Goal: Transaction & Acquisition: Purchase product/service

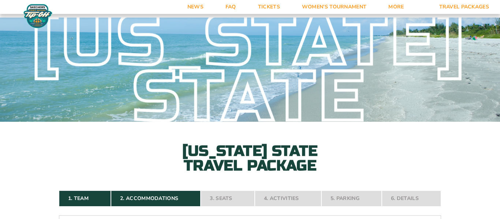
select select "2 Adults + 3 Children"
select select "5 Nights"
select select "Suite Upgrade"
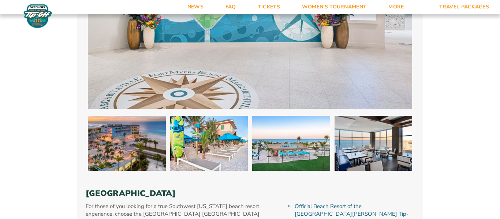
scroll to position [1107, 0]
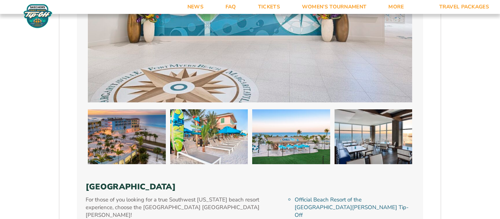
drag, startPoint x: 228, startPoint y: 171, endPoint x: 88, endPoint y: 174, distance: 140.7
click at [88, 182] on h3 "[GEOGRAPHIC_DATA]" at bounding box center [250, 187] width 329 height 10
copy h3 "[GEOGRAPHIC_DATA]"
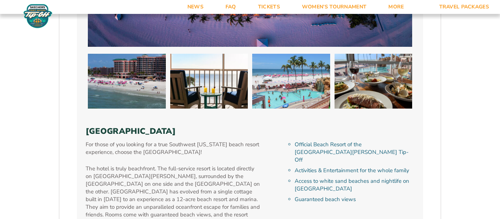
scroll to position [1602, 0]
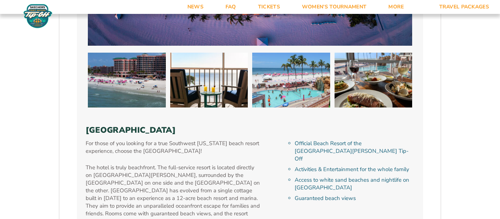
drag, startPoint x: 248, startPoint y: 100, endPoint x: 87, endPoint y: 93, distance: 161.0
click at [87, 93] on div "Pink Shell Beach Resort & Marina For those of you looking for a true Southwest …" at bounding box center [250, 54] width 347 height 405
copy h3 "[GEOGRAPHIC_DATA]"
click at [269, 148] on div "For those of you looking for a true Southwest Florida beach resort experience, …" at bounding box center [184, 194] width 197 height 109
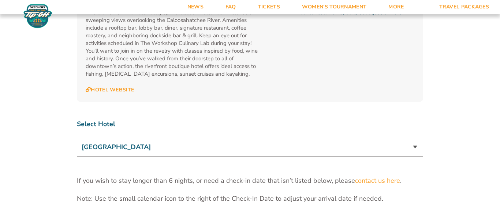
scroll to position [2181, 0]
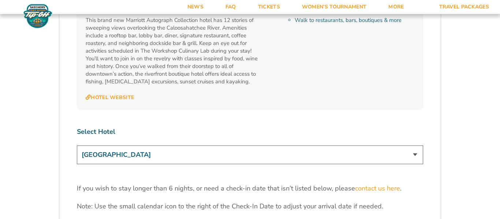
click at [416, 146] on select "[GEOGRAPHIC_DATA] [GEOGRAPHIC_DATA] [GEOGRAPHIC_DATA], Autograph Collection" at bounding box center [250, 155] width 347 height 19
click at [271, 127] on label "Select Hotel" at bounding box center [250, 131] width 347 height 9
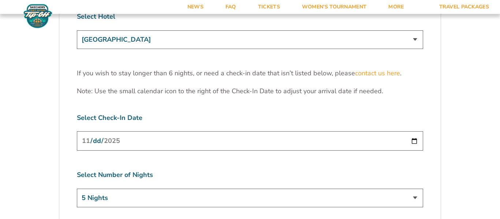
scroll to position [2299, 0]
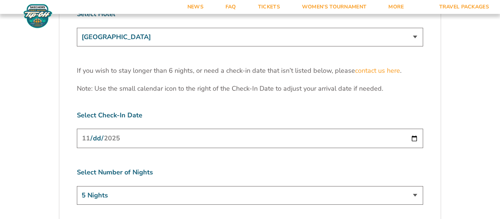
click at [271, 129] on input "2025-11-23" at bounding box center [250, 138] width 347 height 19
click at [413, 129] on input "2025-11-23" at bounding box center [250, 138] width 347 height 19
type input "[DATE]"
click at [415, 186] on select "3 Nights 4 Nights 5 Nights 6 Nights" at bounding box center [250, 195] width 347 height 19
click at [77, 186] on select "3 Nights 4 Nights 5 Nights 6 Nights" at bounding box center [250, 195] width 347 height 19
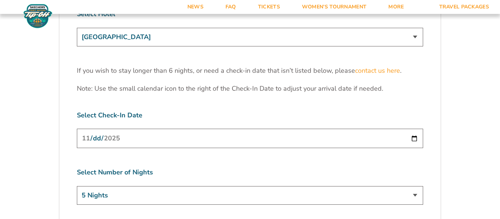
click at [417, 129] on input "[DATE]" at bounding box center [250, 138] width 347 height 19
click at [201, 168] on div "Select Number of Nights 3 Nights 4 Nights 5 Nights 6 Nights" at bounding box center [250, 187] width 347 height 39
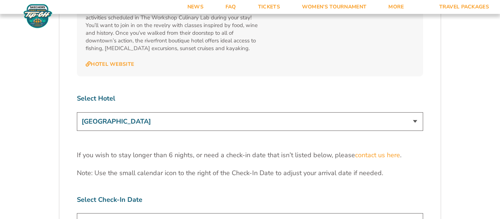
scroll to position [2215, 0]
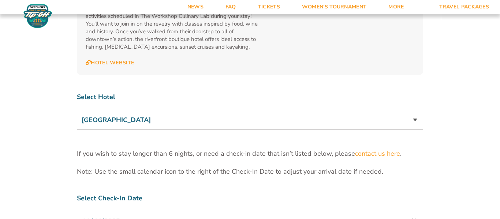
click at [418, 111] on select "[GEOGRAPHIC_DATA] [GEOGRAPHIC_DATA] [GEOGRAPHIC_DATA], Autograph Collection" at bounding box center [250, 120] width 347 height 19
click at [77, 111] on select "[GEOGRAPHIC_DATA] [GEOGRAPHIC_DATA] [GEOGRAPHIC_DATA], Autograph Collection" at bounding box center [250, 120] width 347 height 19
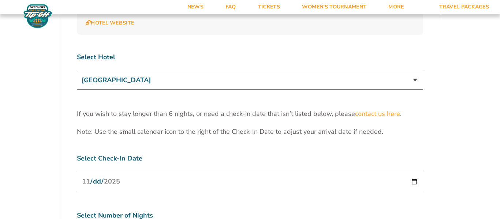
scroll to position [2253, 0]
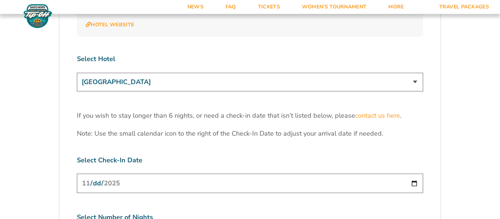
click at [414, 73] on select "[GEOGRAPHIC_DATA] [GEOGRAPHIC_DATA] [GEOGRAPHIC_DATA], Autograph Collection" at bounding box center [250, 82] width 347 height 19
click at [77, 73] on select "[GEOGRAPHIC_DATA] [GEOGRAPHIC_DATA] [GEOGRAPHIC_DATA], Autograph Collection" at bounding box center [250, 82] width 347 height 19
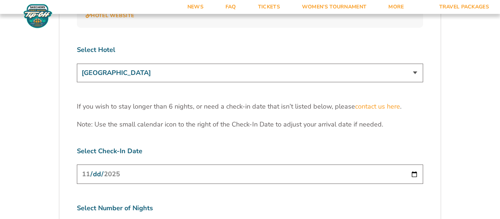
scroll to position [2262, 0]
click at [412, 64] on select "[GEOGRAPHIC_DATA] [GEOGRAPHIC_DATA] [GEOGRAPHIC_DATA], Autograph Collection" at bounding box center [250, 73] width 347 height 19
select select "18477"
click at [77, 64] on select "[GEOGRAPHIC_DATA] [GEOGRAPHIC_DATA] [GEOGRAPHIC_DATA], Autograph Collection" at bounding box center [250, 73] width 347 height 19
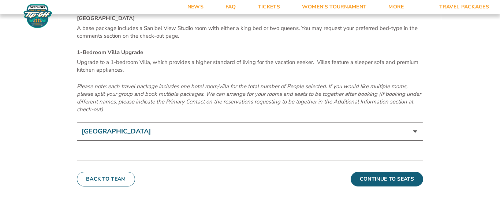
scroll to position [2518, 0]
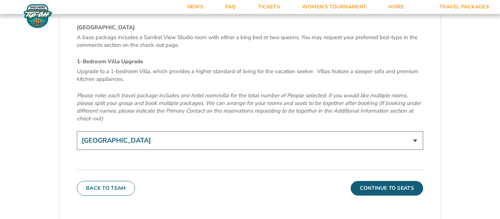
click at [418, 132] on select "[GEOGRAPHIC_DATA] 1-Bedroom Villa Upgrade (+$165 per night)" at bounding box center [250, 141] width 347 height 19
select select "1-Bedroom Villa Upgrade"
click at [77, 132] on select "[GEOGRAPHIC_DATA] 1-Bedroom Villa Upgrade (+$165 per night)" at bounding box center [250, 141] width 347 height 19
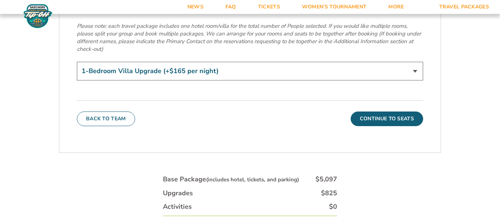
scroll to position [2589, 0]
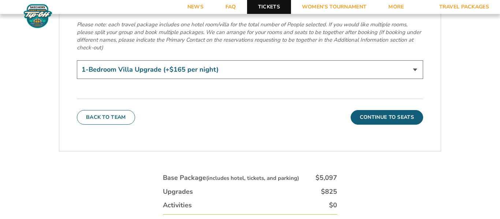
click at [275, 8] on link "Tickets" at bounding box center [269, 7] width 44 height 14
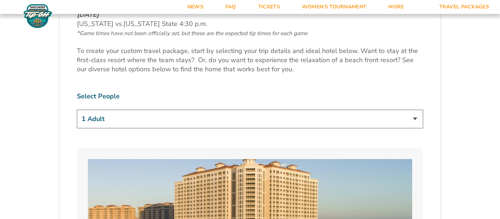
scroll to position [404, 0]
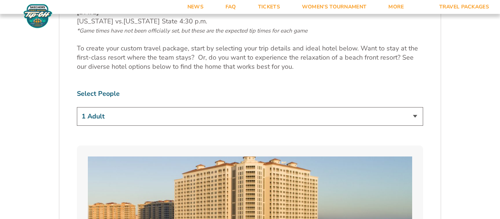
click at [415, 119] on select "1 Adult 2 Adults 3 Adults 4 Adults 2 Adults + 1 Child 2 Adults + 2 Children 2 A…" at bounding box center [250, 116] width 347 height 19
select select "2 Adults + 3 Children"
click at [77, 107] on select "1 Adult 2 Adults 3 Adults 4 Adults 2 Adults + 1 Child 2 Adults + 2 Children 2 A…" at bounding box center [250, 116] width 347 height 19
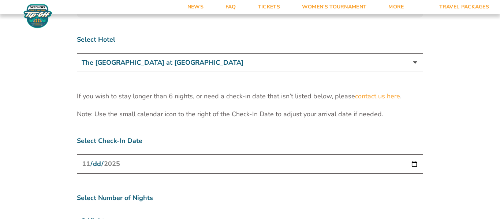
scroll to position [2240, 0]
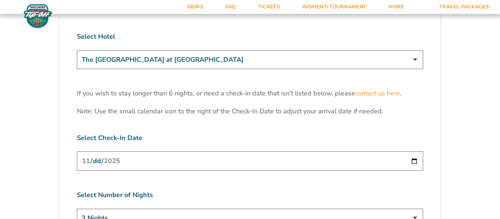
click at [247, 209] on select "3 Nights 4 Nights 5 Nights 6 Nights" at bounding box center [250, 218] width 347 height 19
select select "5 Nights"
click at [77, 209] on select "3 Nights 4 Nights 5 Nights 6 Nights" at bounding box center [250, 218] width 347 height 19
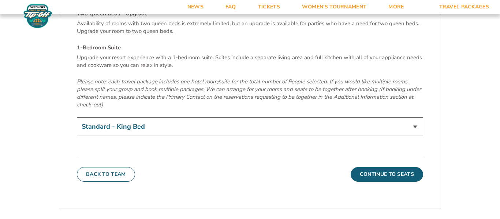
scroll to position [2527, 0]
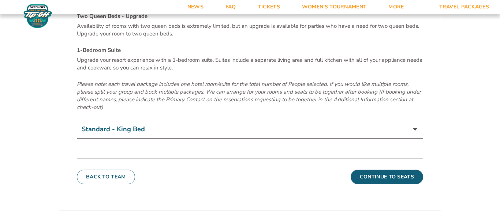
click at [413, 120] on select "Standard - King Bed Two Queen Beds - Upgrade (+$15 per night) 1-Bedroom Suite (…" at bounding box center [250, 129] width 347 height 19
click at [335, 81] on em "Please note: each travel package includes one hotel room/suite for the total nu…" at bounding box center [249, 96] width 344 height 30
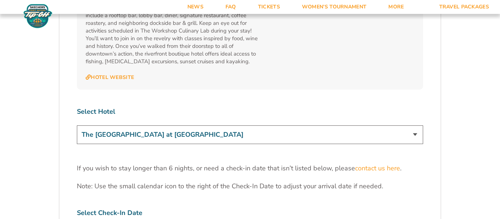
scroll to position [2161, 0]
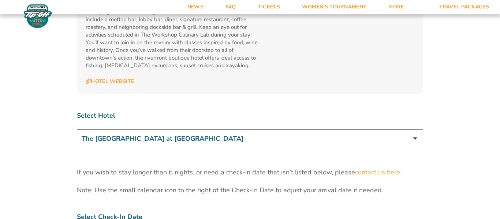
drag, startPoint x: 228, startPoint y: 105, endPoint x: 159, endPoint y: 109, distance: 69.0
click at [159, 130] on select "The Westin Cape Coral Resort at Marina Village Margaritaville Beach Resort Pink…" at bounding box center [250, 139] width 347 height 19
click at [77, 130] on select "The Westin Cape Coral Resort at Marina Village Margaritaville Beach Resort Pink…" at bounding box center [250, 139] width 347 height 19
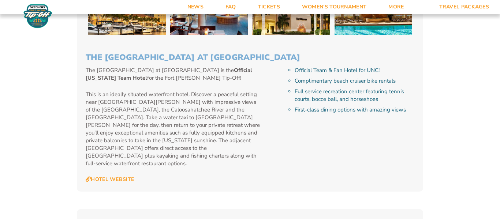
scroll to position [773, 0]
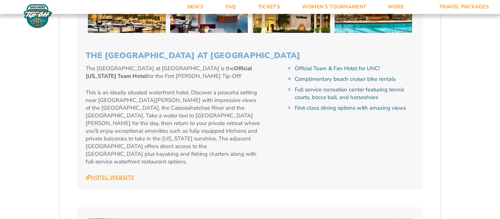
click at [120, 175] on link "Hotel Website" at bounding box center [110, 178] width 48 height 7
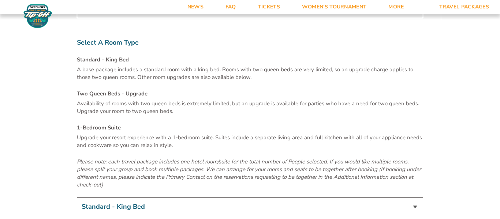
scroll to position [2451, 0]
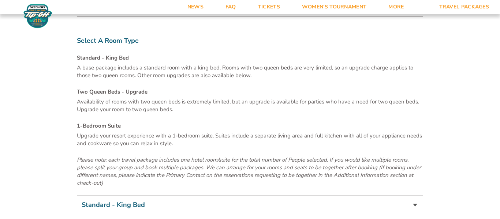
click at [415, 196] on select "Standard - King Bed Two Queen Beds - Upgrade (+$15 per night) 1-Bedroom Suite (…" at bounding box center [250, 205] width 347 height 19
select select "1-Bedroom Suite"
click at [77, 196] on select "Standard - King Bed Two Queen Beds - Upgrade (+$15 per night) 1-Bedroom Suite (…" at bounding box center [250, 205] width 347 height 19
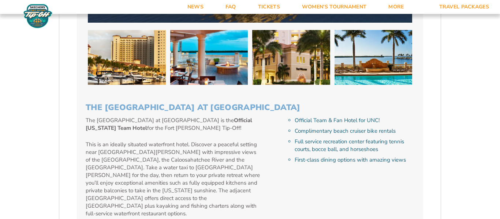
scroll to position [0, 0]
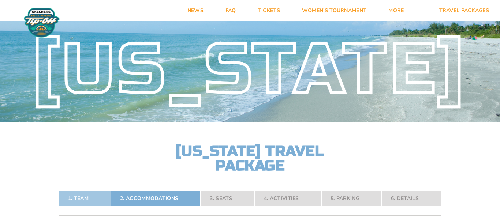
click at [88, 195] on link "1. Team" at bounding box center [85, 199] width 52 height 16
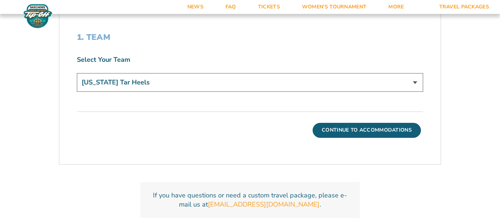
scroll to position [240, 0]
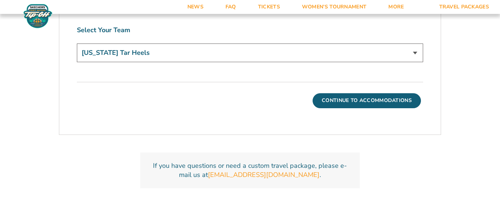
click at [417, 52] on select "North Carolina Tar Heels" at bounding box center [250, 53] width 347 height 19
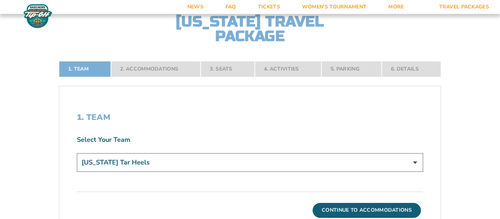
scroll to position [124, 0]
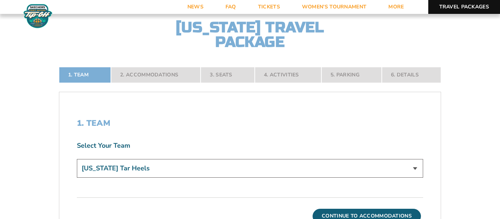
click at [466, 10] on link "Travel Packages" at bounding box center [465, 7] width 72 height 14
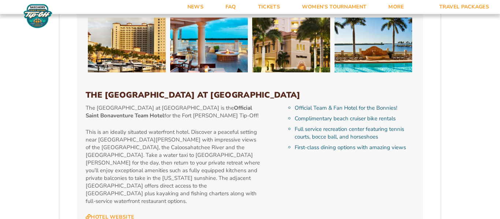
scroll to position [736, 0]
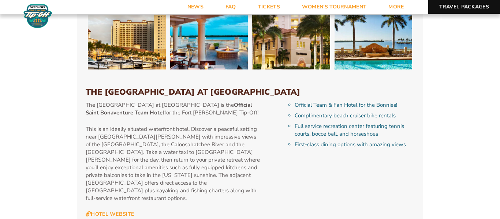
click at [466, 3] on link "Travel Packages" at bounding box center [465, 7] width 72 height 14
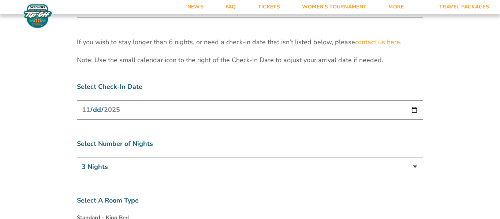
scroll to position [2330, 0]
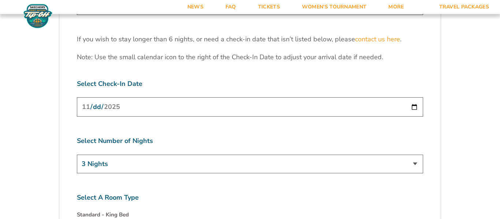
click at [340, 155] on select "3 Nights 4 Nights 5 Nights 6 Nights" at bounding box center [250, 164] width 347 height 19
select select "5 Nights"
click at [77, 155] on select "3 Nights 4 Nights 5 Nights 6 Nights" at bounding box center [250, 164] width 347 height 19
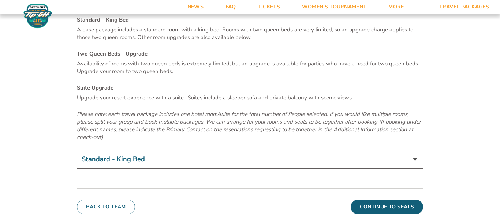
scroll to position [2528, 0]
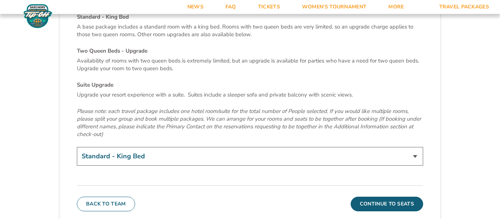
click at [413, 147] on select "Standard - King Bed Two Queen Beds - Upgrade (+$15 per night) Suite Upgrade (+$…" at bounding box center [250, 156] width 347 height 19
select select "Suite Upgrade"
click at [77, 147] on select "Standard - King Bed Two Queen Beds - Upgrade (+$15 per night) Suite Upgrade (+$…" at bounding box center [250, 156] width 347 height 19
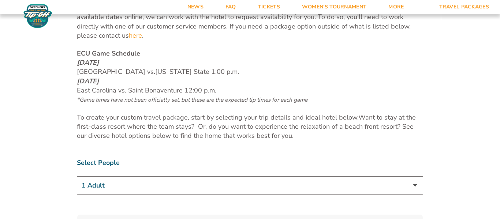
scroll to position [330, 0]
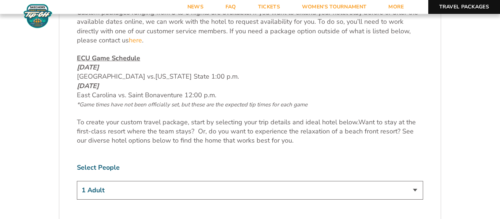
click at [444, 4] on link "Travel Packages" at bounding box center [465, 7] width 72 height 14
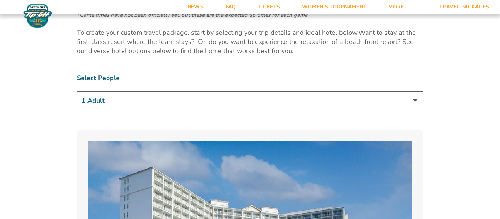
scroll to position [421, 0]
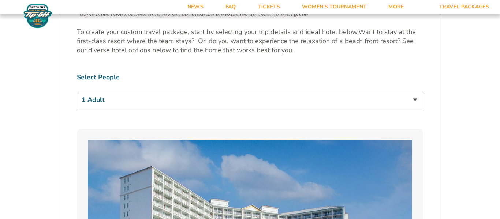
click at [412, 101] on select "1 Adult 2 Adults 3 Adults 4 Adults 2 Adults + 1 Child 2 Adults + 2 Children 2 A…" at bounding box center [250, 100] width 347 height 19
select select "2 Adults + 3 Children"
click at [77, 91] on select "1 Adult 2 Adults 3 Adults 4 Adults 2 Adults + 1 Child 2 Adults + 2 Children 2 A…" at bounding box center [250, 100] width 347 height 19
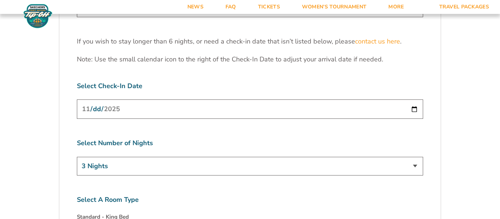
scroll to position [2328, 0]
click at [272, 157] on select "3 Nights 4 Nights 5 Nights 6 Nights" at bounding box center [250, 166] width 347 height 19
click at [77, 157] on select "3 Nights 4 Nights 5 Nights 6 Nights" at bounding box center [250, 166] width 347 height 19
click at [235, 157] on select "3 Nights 4 Nights 5 Nights 6 Nights" at bounding box center [250, 166] width 347 height 19
click at [77, 157] on select "3 Nights 4 Nights 5 Nights 6 Nights" at bounding box center [250, 166] width 347 height 19
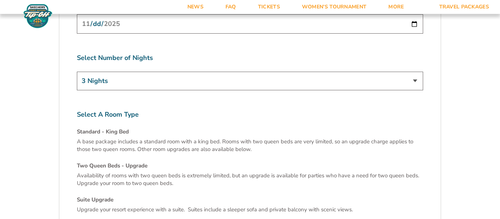
scroll to position [2410, 0]
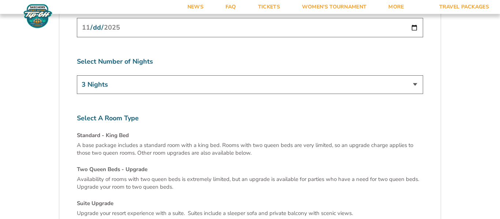
click at [415, 75] on select "3 Nights 4 Nights 5 Nights 6 Nights" at bounding box center [250, 84] width 347 height 19
select select "4 Nights"
click at [77, 75] on select "3 Nights 4 Nights 5 Nights 6 Nights" at bounding box center [250, 84] width 347 height 19
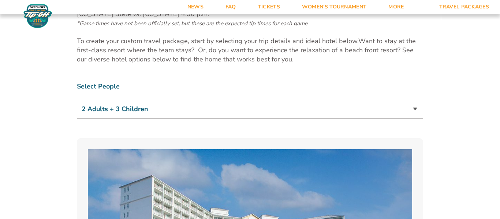
scroll to position [412, 0]
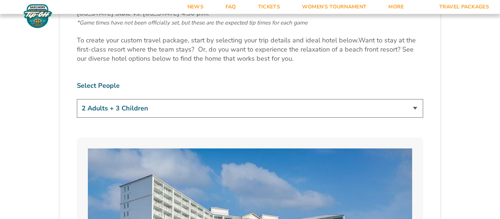
click at [415, 110] on select "1 Adult 2 Adults 3 Adults 4 Adults 2 Adults + 1 Child 2 Adults + 2 Children 2 A…" at bounding box center [250, 108] width 347 height 19
click at [77, 99] on select "1 Adult 2 Adults 3 Adults 4 Adults 2 Adults + 1 Child 2 Adults + 2 Children 2 A…" at bounding box center [250, 108] width 347 height 19
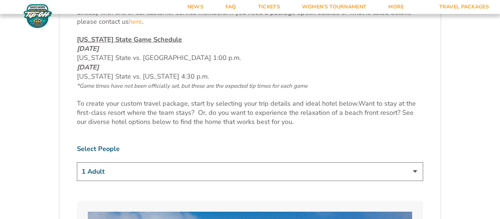
scroll to position [366, 0]
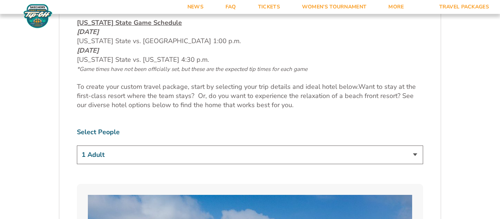
click at [412, 156] on select "1 Adult 2 Adults 3 Adults 4 Adults 2 Adults + 1 Child 2 Adults + 2 Children 2 A…" at bounding box center [250, 155] width 347 height 19
select select "2 Adults + 3 Children"
click at [77, 146] on select "1 Adult 2 Adults 3 Adults 4 Adults 2 Adults + 1 Child 2 Adults + 2 Children 2 A…" at bounding box center [250, 155] width 347 height 19
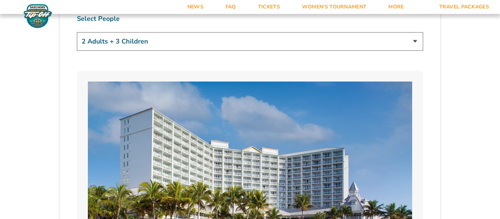
scroll to position [480, 0]
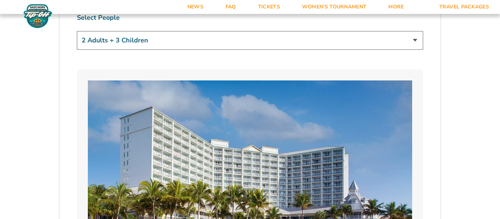
click at [415, 40] on select "1 Adult 2 Adults 3 Adults 4 Adults 2 Adults + 1 Child 2 Adults + 2 Children 2 A…" at bounding box center [250, 40] width 347 height 19
click at [77, 31] on select "1 Adult 2 Adults 3 Adults 4 Adults 2 Adults + 1 Child 2 Adults + 2 Children 2 A…" at bounding box center [250, 40] width 347 height 19
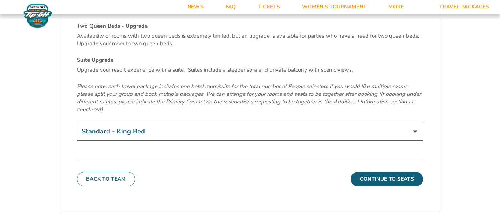
scroll to position [2556, 0]
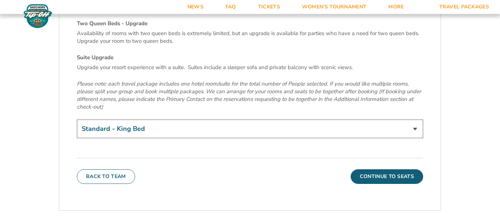
click at [415, 120] on select "Standard - King Bed Two Queen Beds - Upgrade (+$15 per night) Suite Upgrade (+$…" at bounding box center [250, 129] width 347 height 19
select select "Suite Upgrade"
click at [77, 120] on select "Standard - King Bed Two Queen Beds - Upgrade (+$15 per night) Suite Upgrade (+$…" at bounding box center [250, 129] width 347 height 19
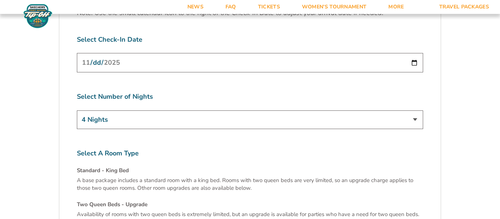
scroll to position [2374, 0]
click at [416, 111] on select "3 Nights 4 Nights 5 Nights 6 Nights" at bounding box center [250, 120] width 347 height 19
select select "5 Nights"
click at [77, 111] on select "3 Nights 4 Nights 5 Nights 6 Nights" at bounding box center [250, 120] width 347 height 19
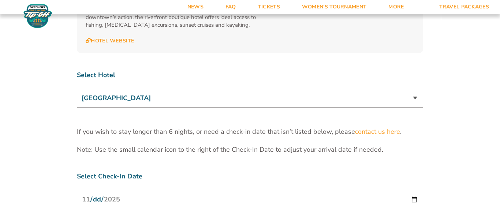
scroll to position [2237, 0]
click at [414, 90] on select "[GEOGRAPHIC_DATA] [GEOGRAPHIC_DATA] [GEOGRAPHIC_DATA], Autograph Collection" at bounding box center [250, 99] width 347 height 19
click at [77, 90] on select "[GEOGRAPHIC_DATA] [GEOGRAPHIC_DATA] [GEOGRAPHIC_DATA], Autograph Collection" at bounding box center [250, 99] width 347 height 19
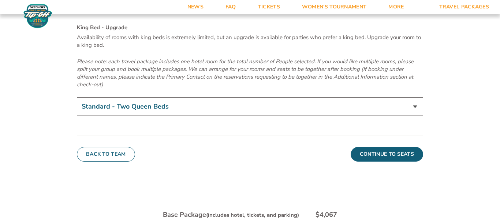
scroll to position [2538, 0]
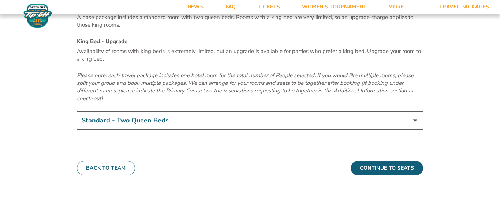
click at [416, 111] on select "Standard - Two Queen Beds King Bed - Upgrade (+$15 per night)" at bounding box center [250, 120] width 347 height 19
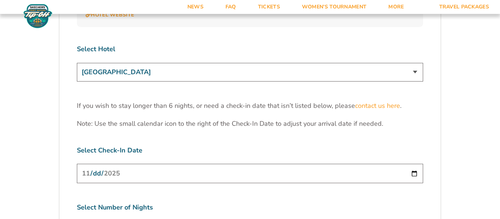
scroll to position [2262, 0]
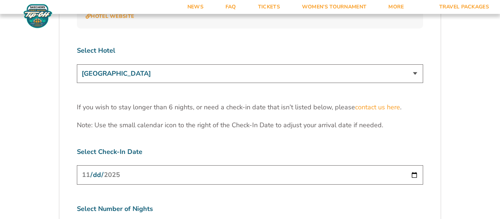
click at [415, 64] on select "Marriott Sanibel Harbour Resort & Spa Margaritaville Beach Resort Pink Shell Be…" at bounding box center [250, 73] width 347 height 19
select select "18477"
click at [77, 64] on select "Marriott Sanibel Harbour Resort & Spa Margaritaville Beach Resort Pink Shell Be…" at bounding box center [250, 73] width 347 height 19
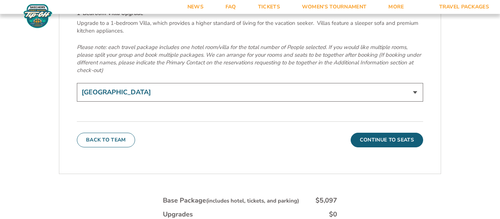
scroll to position [2564, 0]
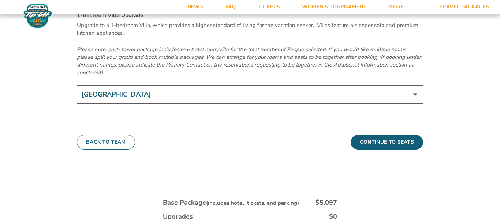
click at [414, 85] on select "Sanibel View Studio 1-Bedroom Villa Upgrade (+$165 per night)" at bounding box center [250, 94] width 347 height 19
select select "1-Bedroom Villa Upgrade"
click at [77, 85] on select "Sanibel View Studio 1-Bedroom Villa Upgrade (+$165 per night)" at bounding box center [250, 94] width 347 height 19
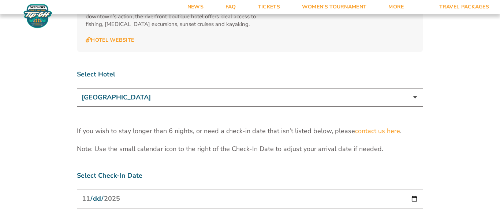
scroll to position [2230, 0]
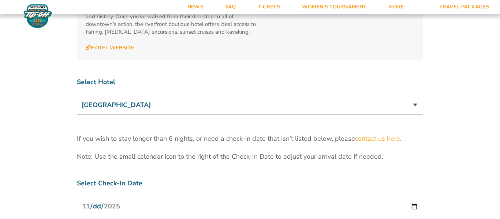
click at [420, 96] on select "Marriott Sanibel Harbour Resort & Spa Margaritaville Beach Resort Pink Shell Be…" at bounding box center [250, 105] width 347 height 19
select select "17487"
click at [77, 96] on select "Marriott Sanibel Harbour Resort & Spa Margaritaville Beach Resort Pink Shell Be…" at bounding box center [250, 105] width 347 height 19
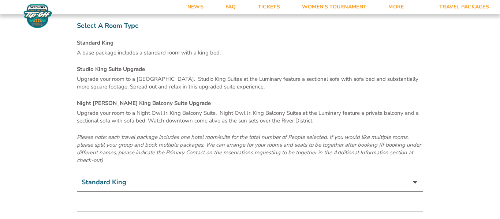
scroll to position [2506, 0]
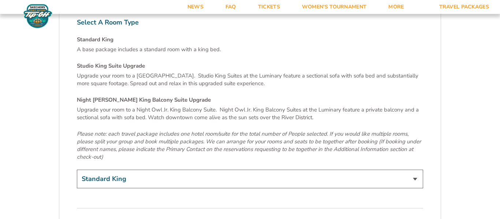
click at [417, 170] on select "Standard King Studio King Suite Upgrade (+$120 per night) Night Owl Jr. King Ba…" at bounding box center [250, 179] width 347 height 19
select select "Night Owl Jr. King Balcony Suite Upgrade"
click at [77, 170] on select "Standard King Studio King Suite Upgrade (+$120 per night) Night Owl Jr. King Ba…" at bounding box center [250, 179] width 347 height 19
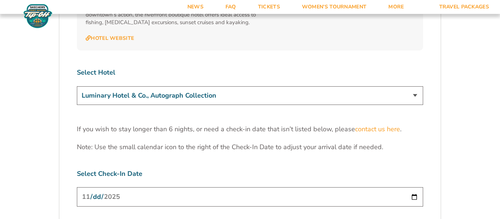
scroll to position [2237, 0]
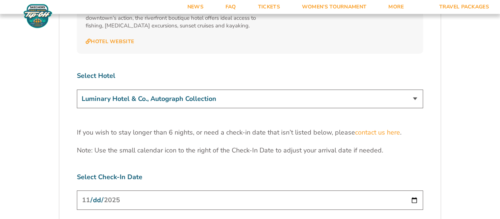
click at [413, 90] on select "Marriott Sanibel Harbour Resort & Spa Margaritaville Beach Resort Pink Shell Be…" at bounding box center [250, 99] width 347 height 19
select select "17485"
click at [77, 90] on select "Marriott Sanibel Harbour Resort & Spa Margaritaville Beach Resort Pink Shell Be…" at bounding box center [250, 99] width 347 height 19
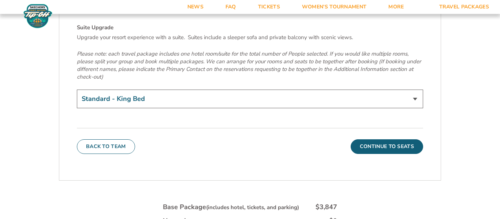
scroll to position [2584, 0]
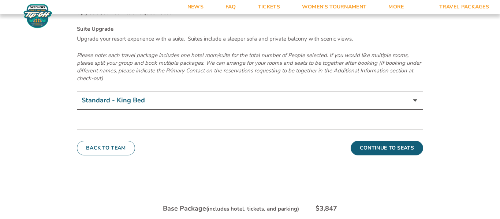
click at [418, 91] on select "Standard - King Bed Two Queen Beds - Upgrade (+$15 per night) Suite Upgrade (+$…" at bounding box center [250, 100] width 347 height 19
select select "Suite Upgrade"
click at [77, 91] on select "Standard - King Bed Two Queen Beds - Upgrade (+$15 per night) Suite Upgrade (+$…" at bounding box center [250, 100] width 347 height 19
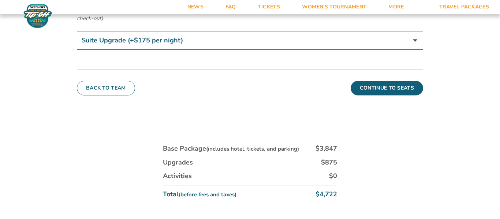
scroll to position [2642, 0]
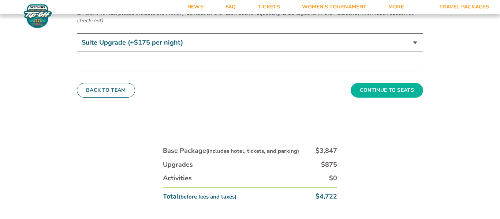
click at [391, 83] on button "Continue To Seats" at bounding box center [387, 90] width 73 height 15
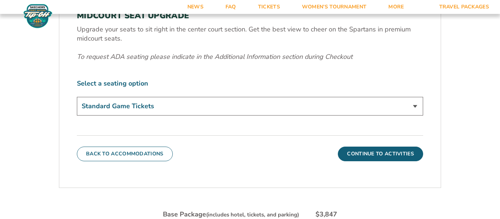
scroll to position [296, 0]
click at [415, 103] on select "Standard Game Tickets Midcourt Seat Upgrade (+$140 per person)" at bounding box center [250, 106] width 347 height 19
click at [348, 88] on div "Select a seating option Standard Game Tickets Midcourt Seat Upgrade (+$140 per …" at bounding box center [250, 98] width 347 height 39
click at [385, 150] on button "Continue To Activities" at bounding box center [380, 154] width 85 height 15
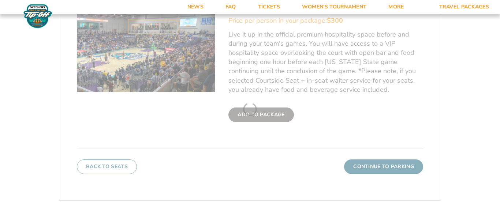
scroll to position [271, 0]
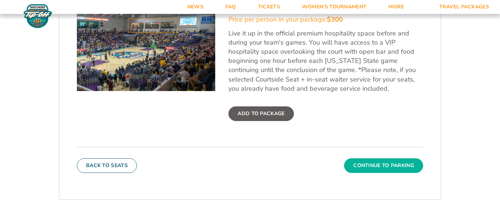
click at [384, 159] on button "Continue To Parking" at bounding box center [383, 166] width 79 height 15
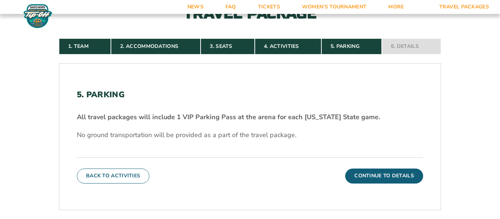
scroll to position [120, 0]
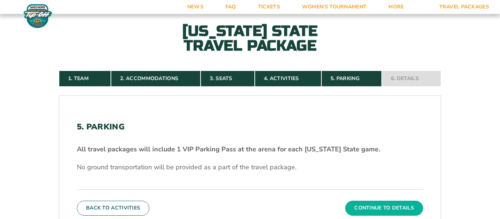
click at [387, 211] on button "Continue To Details" at bounding box center [384, 208] width 78 height 15
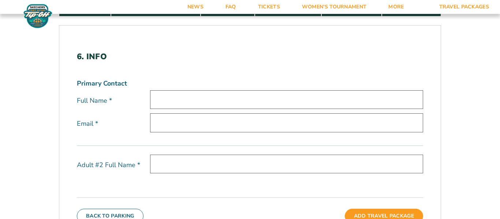
scroll to position [189, 0]
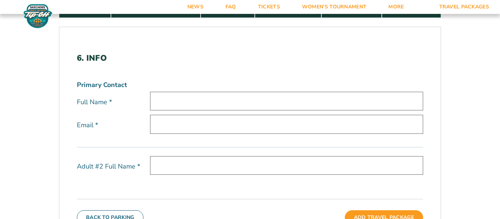
click at [264, 104] on input "text" at bounding box center [286, 101] width 273 height 19
type input "Ronald Levin"
type input "eastcoachlevin@gmail.com"
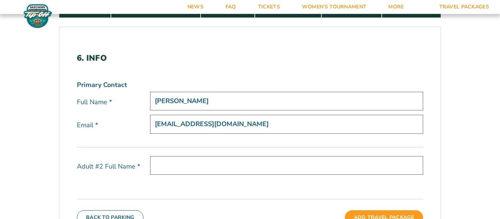
click at [238, 165] on input "text" at bounding box center [286, 165] width 273 height 19
type input "Melissa Levin"
click at [307, 46] on div "6. Info Primary Contact Full Name * Ronald Levin Email * eastcoachlevin@gmail.c…" at bounding box center [250, 139] width 382 height 207
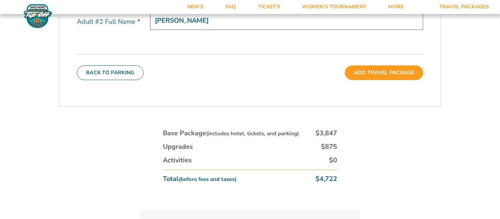
scroll to position [319, 0]
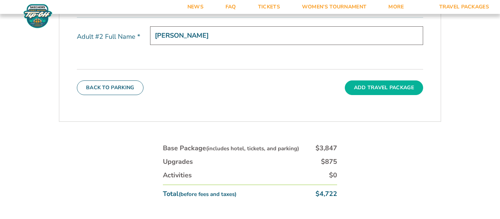
click at [381, 91] on button "Add Travel Package" at bounding box center [384, 88] width 78 height 15
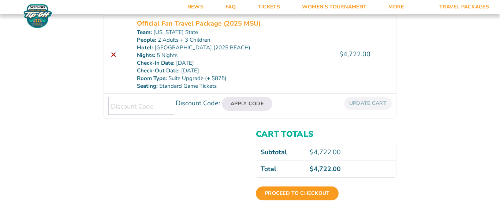
scroll to position [144, 0]
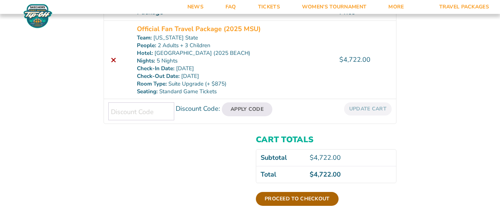
click at [294, 196] on link "Proceed to checkout" at bounding box center [297, 199] width 83 height 14
